Goal: Task Accomplishment & Management: Use online tool/utility

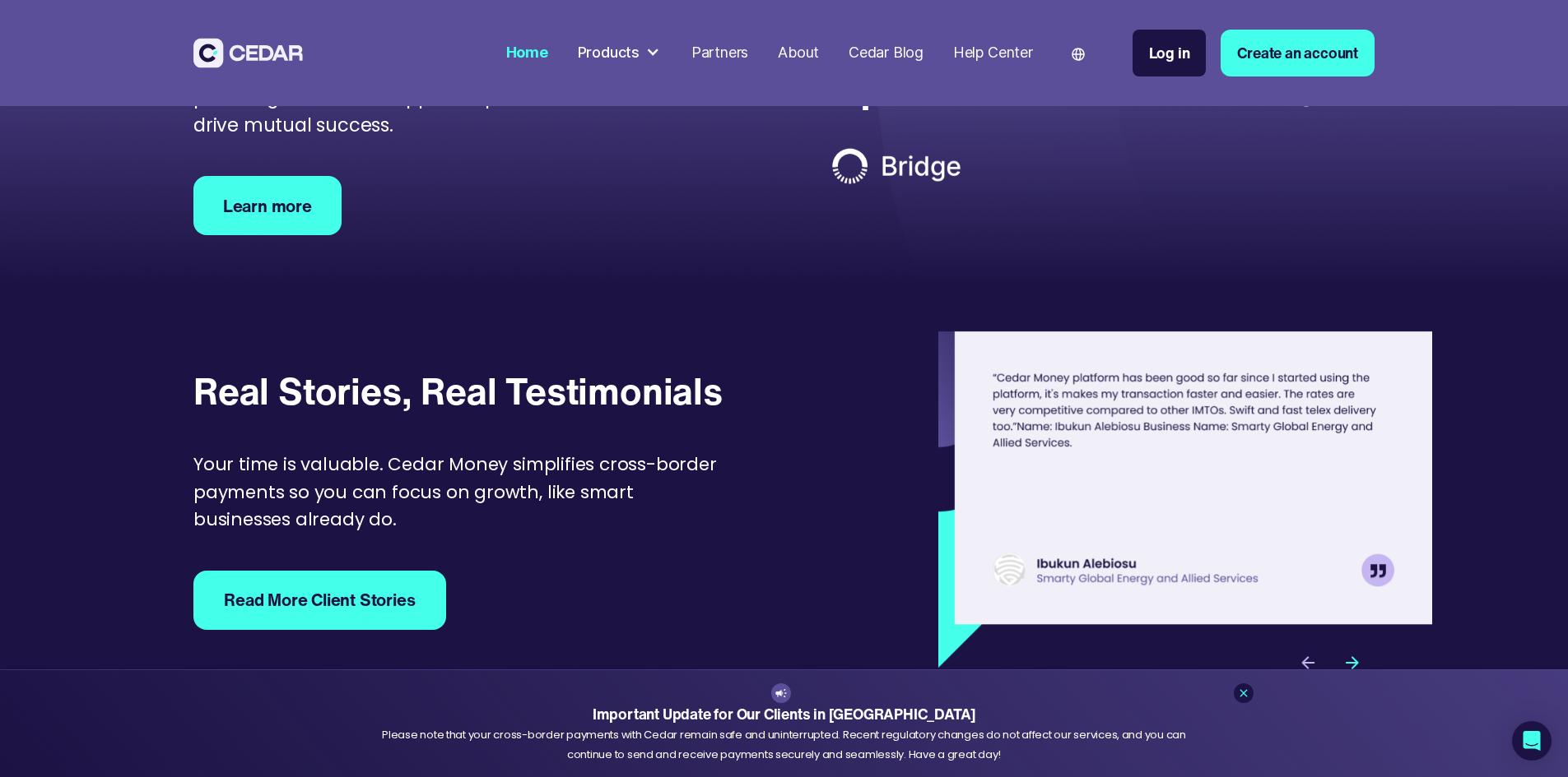
scroll to position [5347, 0]
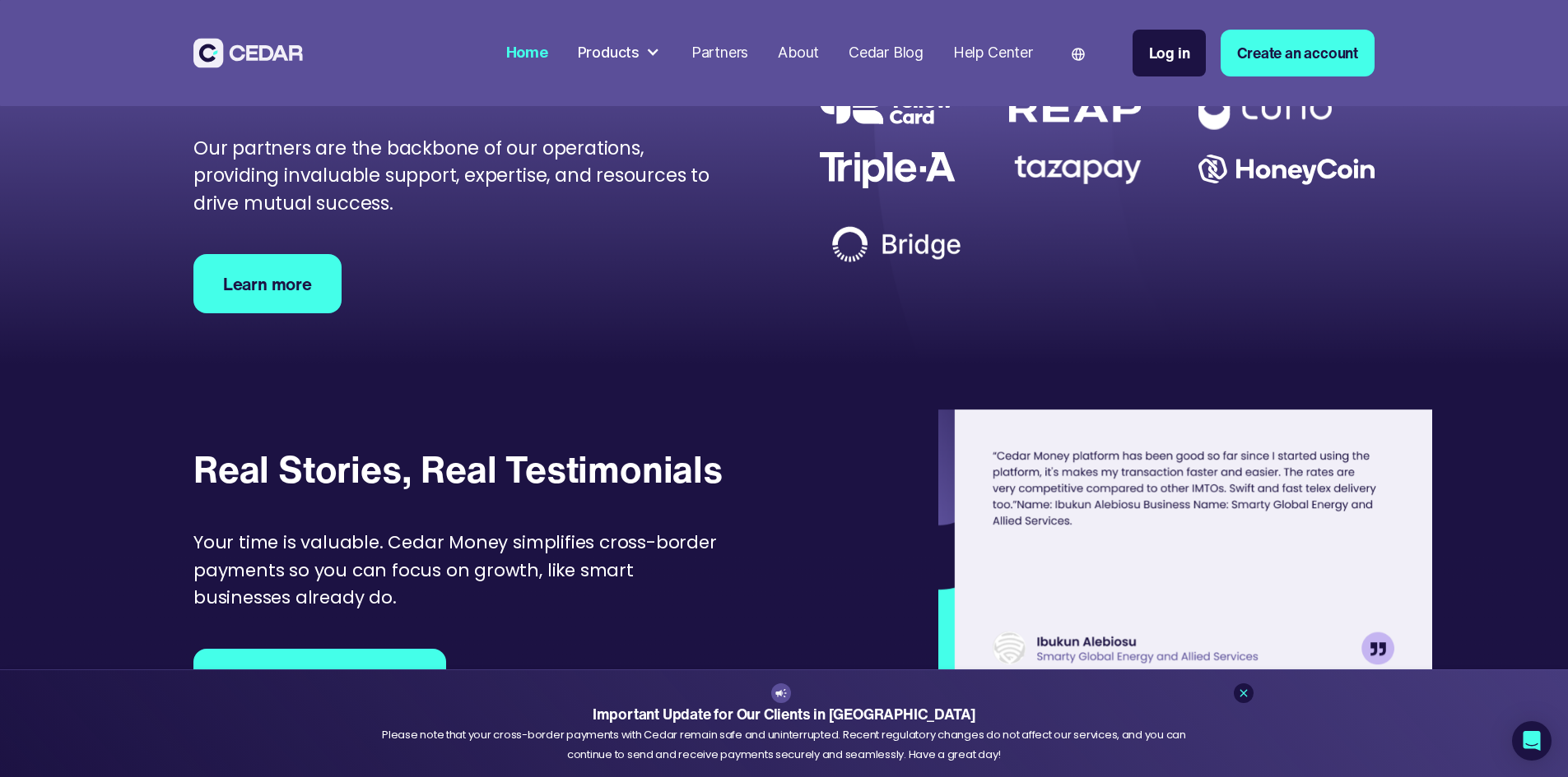
click at [0, 0] on div "payField" at bounding box center [0, 0] width 0 height 0
click at [660, 53] on div at bounding box center [653, 53] width 15 height 15
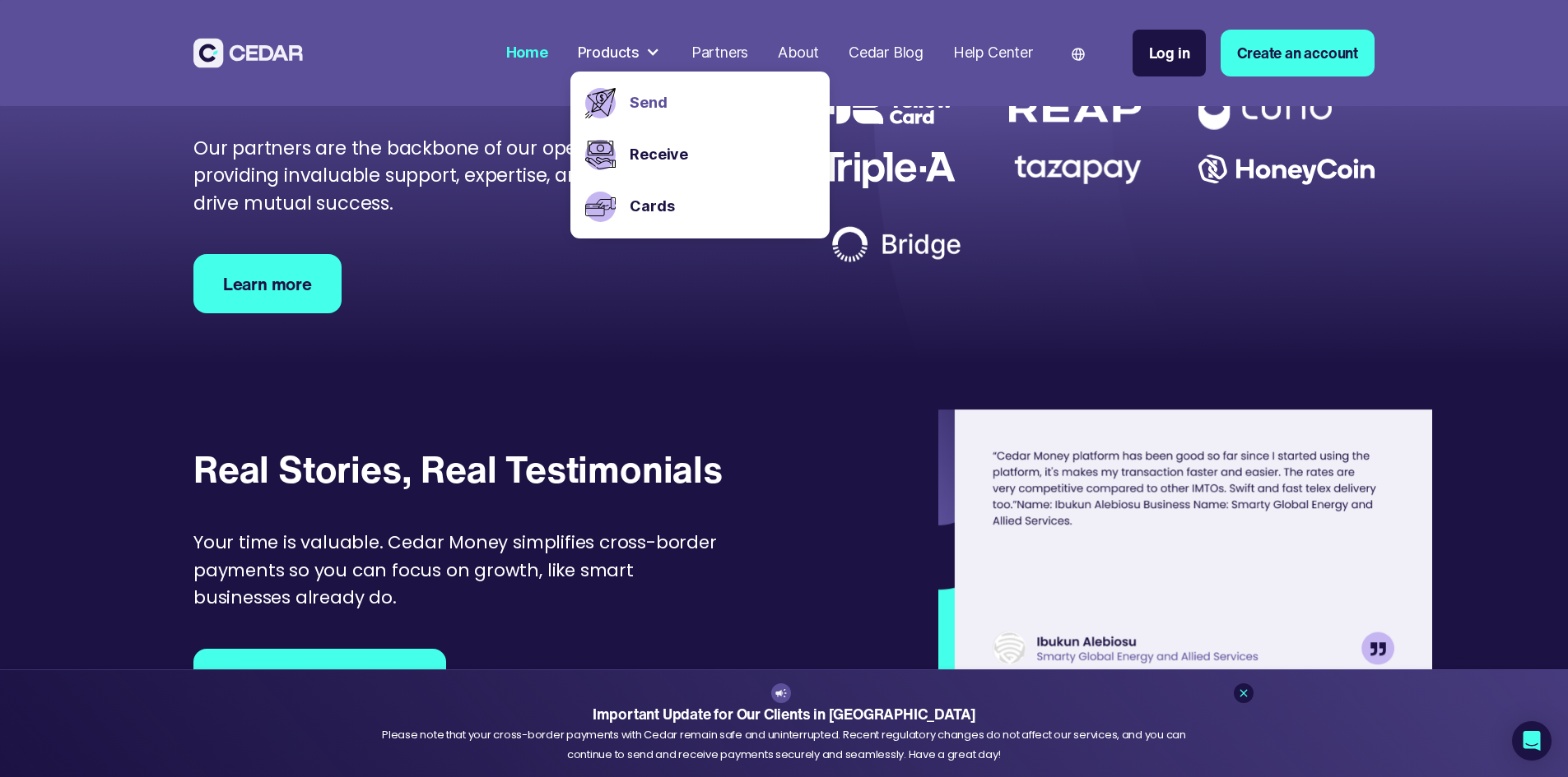
click at [727, 106] on link "Send" at bounding box center [721, 103] width 184 height 22
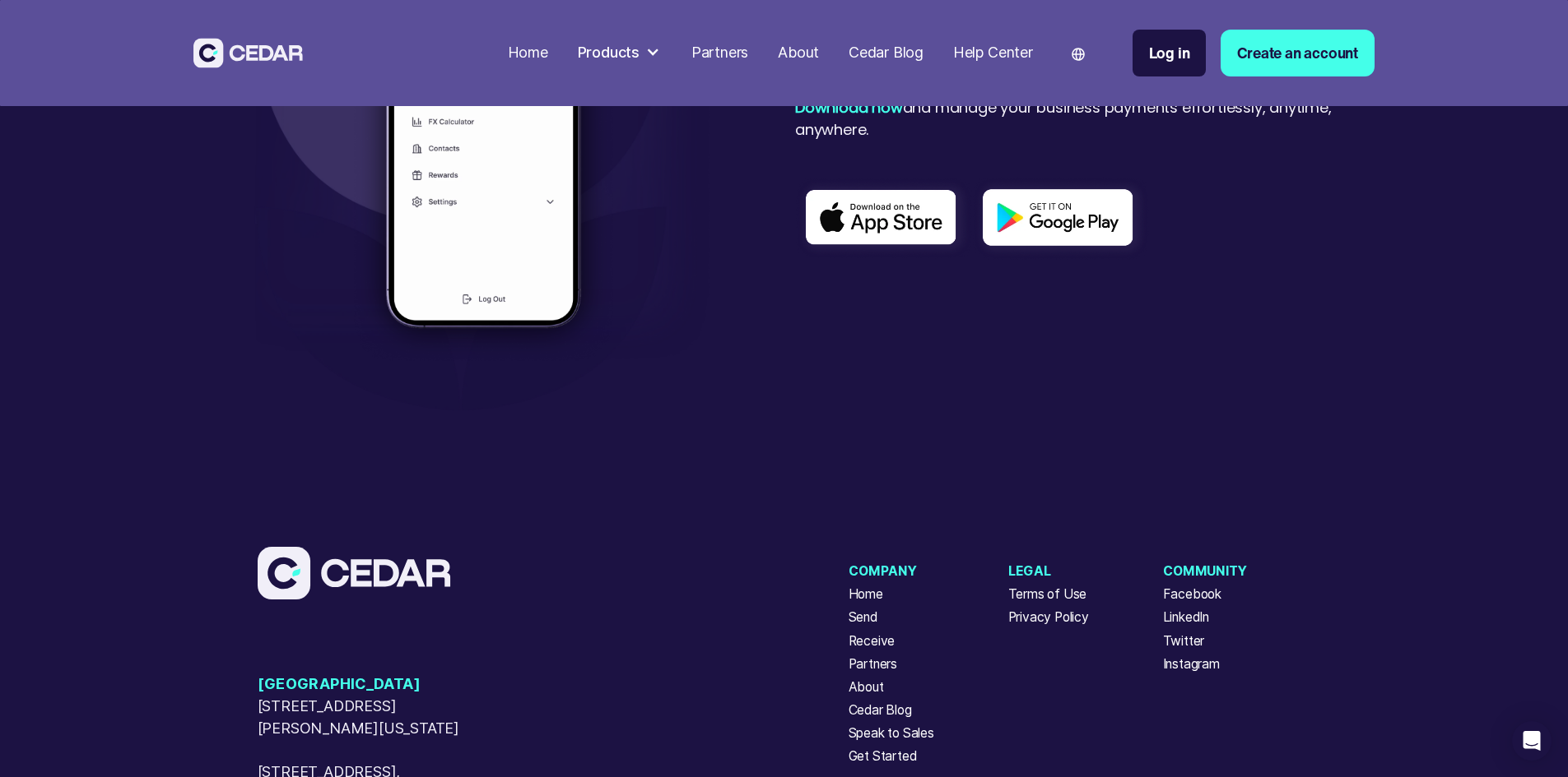
scroll to position [4930, 0]
